Goal: Book appointment/travel/reservation

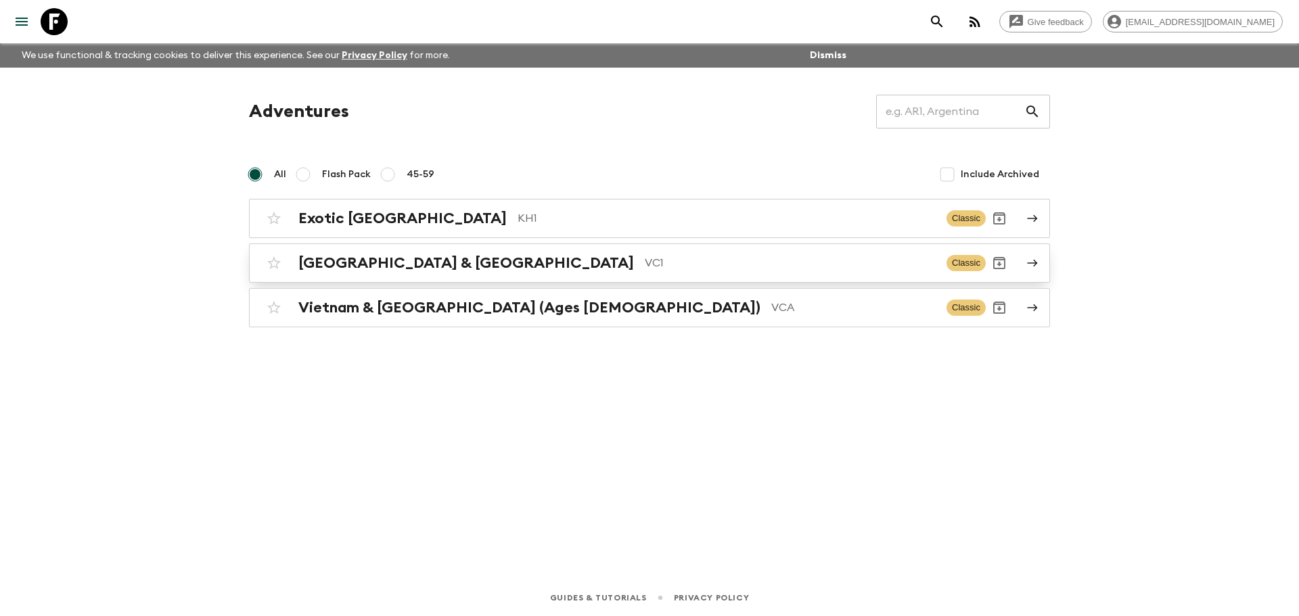
click at [645, 268] on p "VC1" at bounding box center [790, 263] width 291 height 16
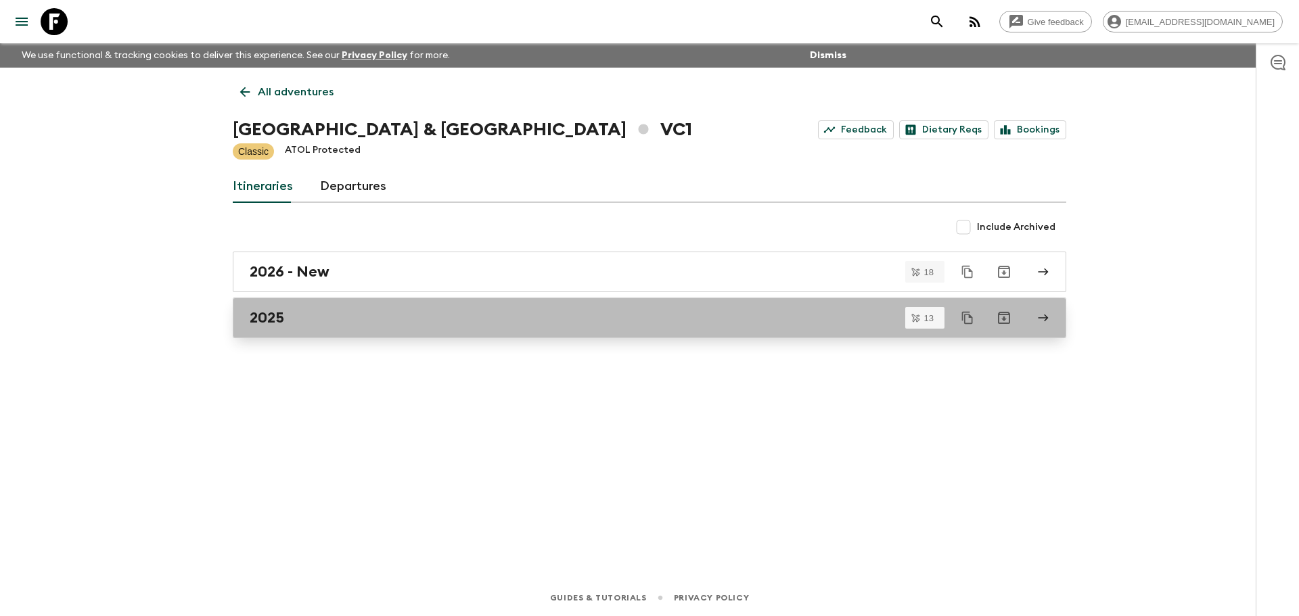
click at [325, 330] on link "2025" at bounding box center [650, 318] width 834 height 41
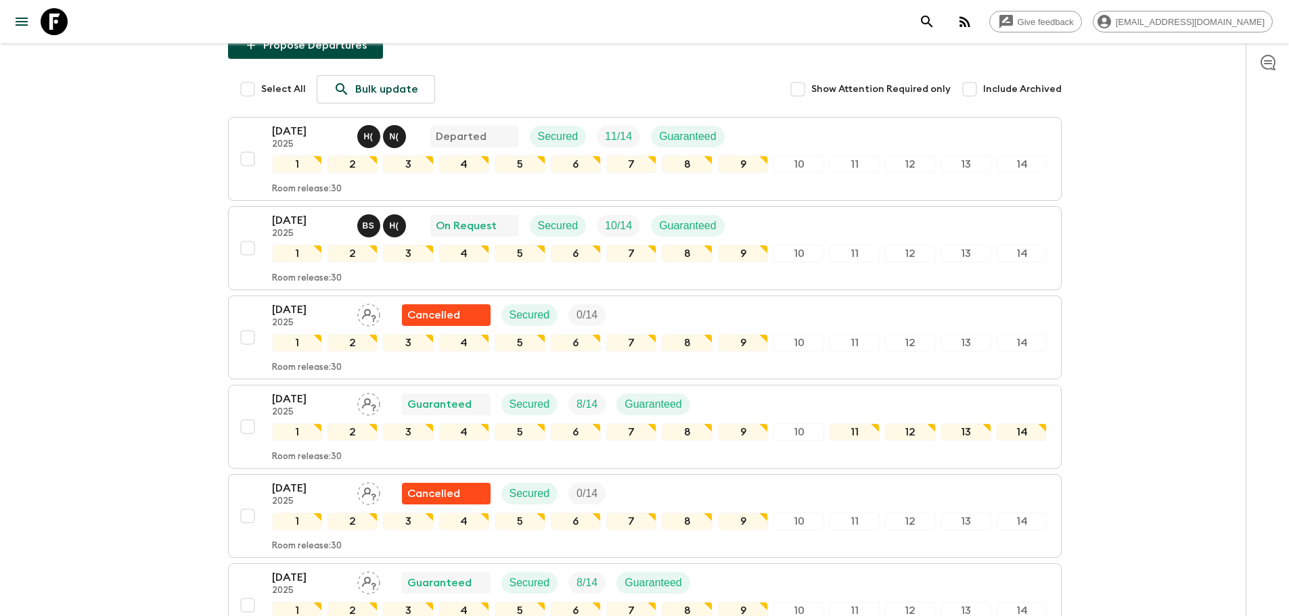
scroll to position [271, 0]
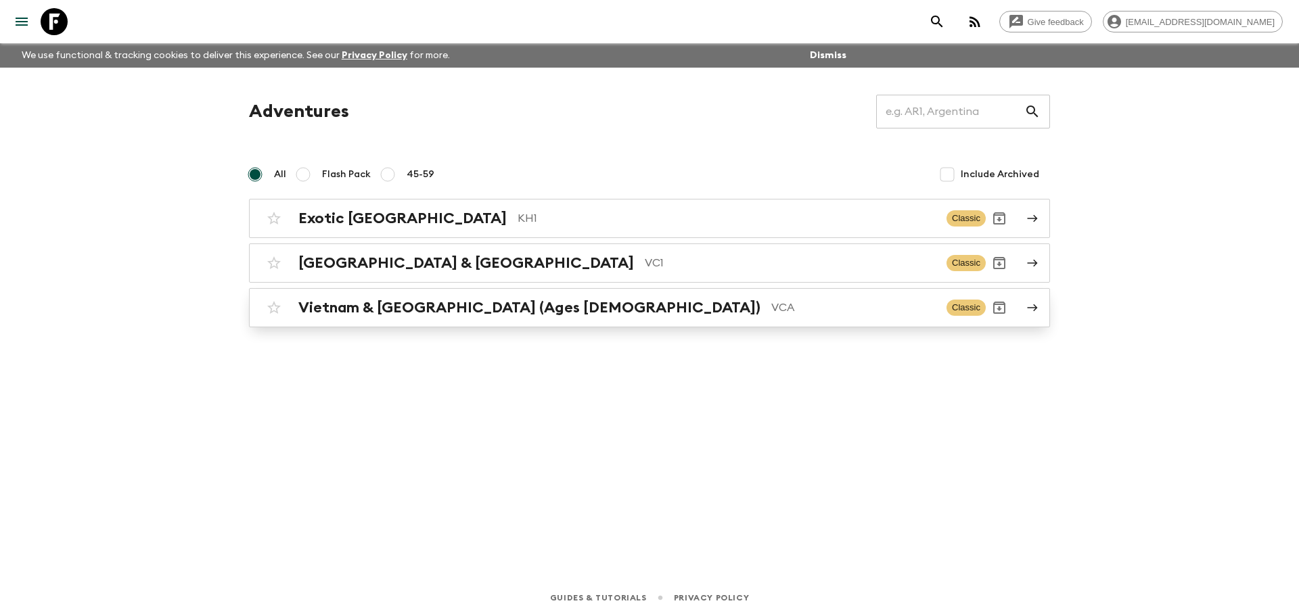
click at [445, 314] on h2 "Vietnam & [GEOGRAPHIC_DATA] (Ages [DEMOGRAPHIC_DATA])" at bounding box center [529, 308] width 462 height 18
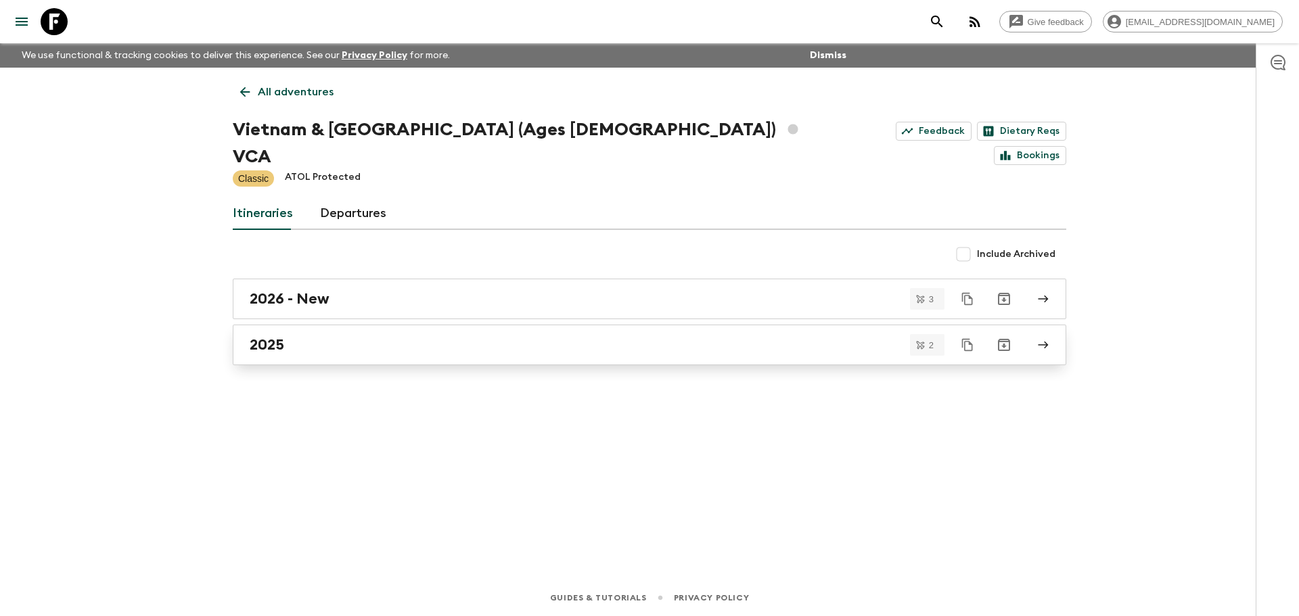
click at [413, 336] on link "2025" at bounding box center [650, 345] width 834 height 41
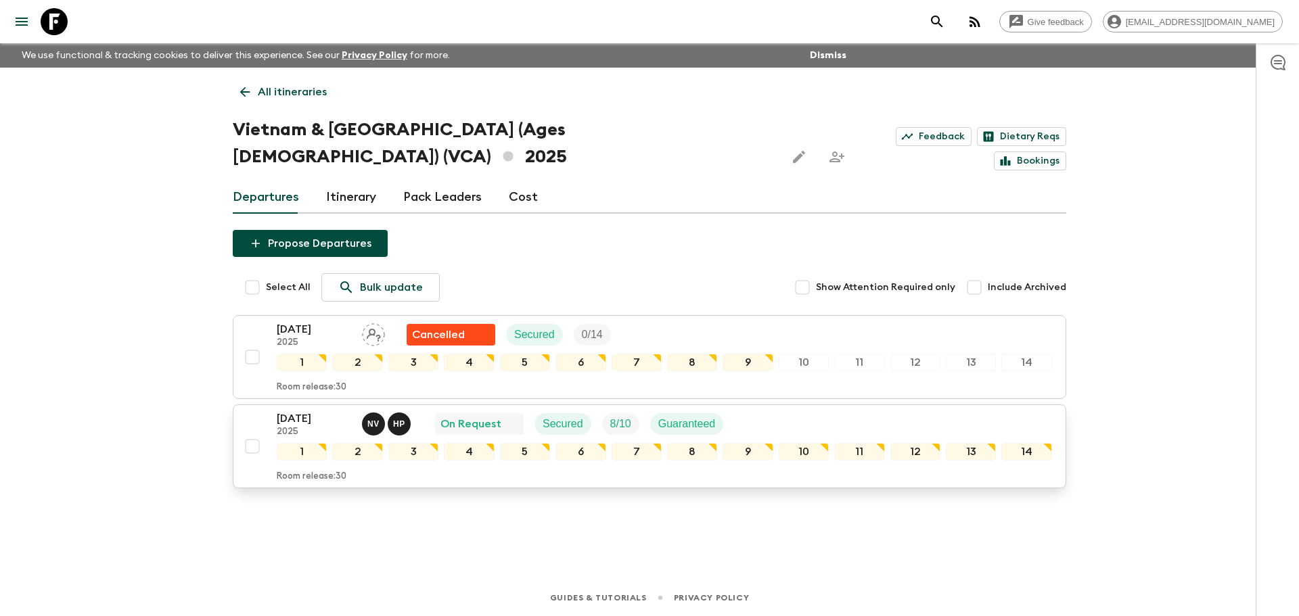
click at [485, 416] on p "On Request" at bounding box center [470, 424] width 61 height 16
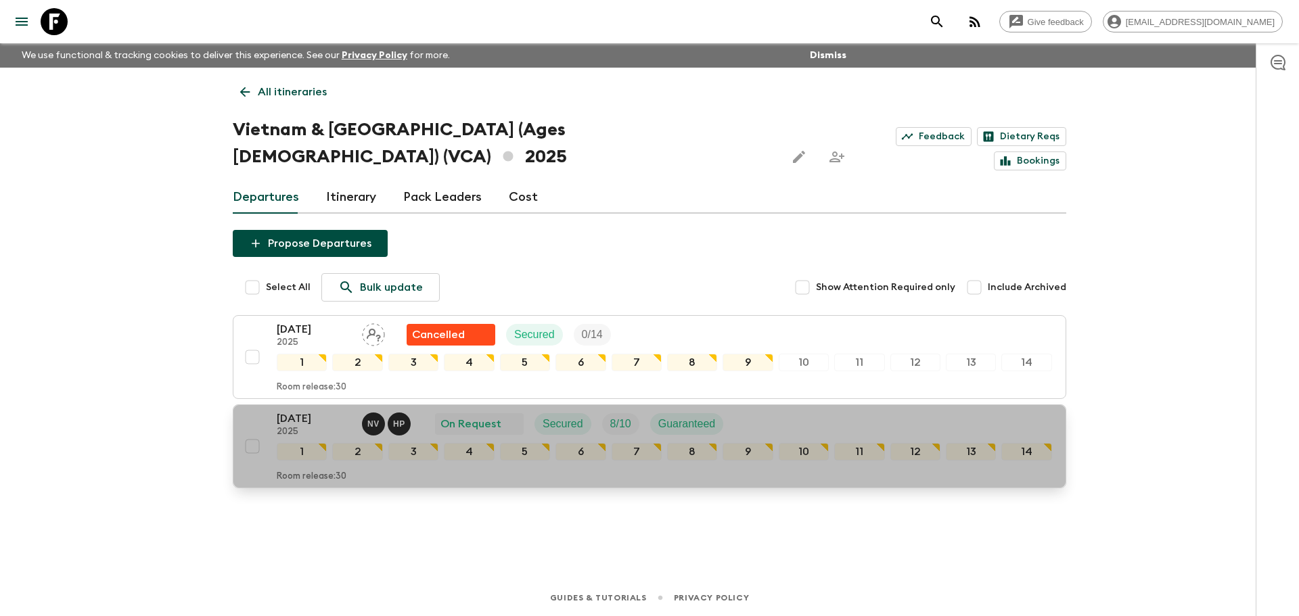
click at [774, 411] on div "[DATE] 2025 N V H P On Request Secured 8 / 10 Guaranteed" at bounding box center [664, 424] width 775 height 27
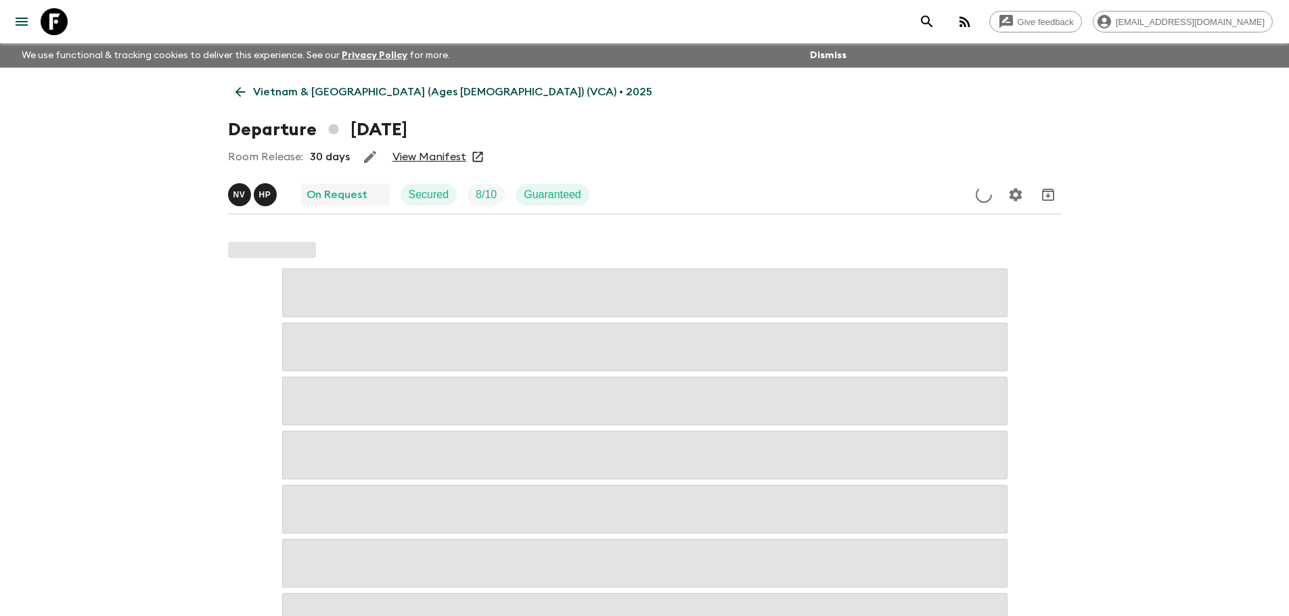
click at [442, 154] on link "View Manifest" at bounding box center [429, 157] width 74 height 14
